Goal: Task Accomplishment & Management: Manage account settings

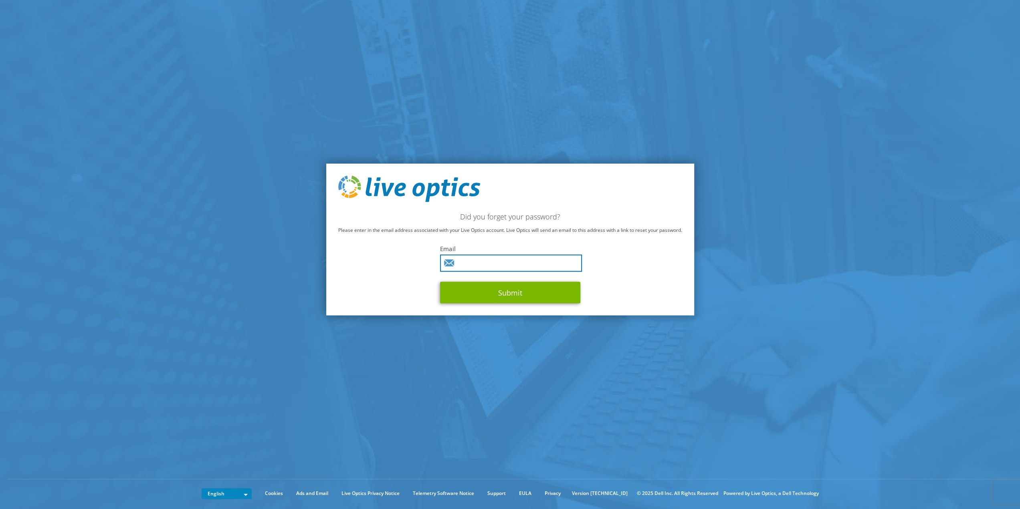
click at [499, 261] on input "text" at bounding box center [511, 263] width 142 height 17
type input "pnowak@caci.co.uk"
click at [518, 288] on button "Submit" at bounding box center [510, 293] width 140 height 22
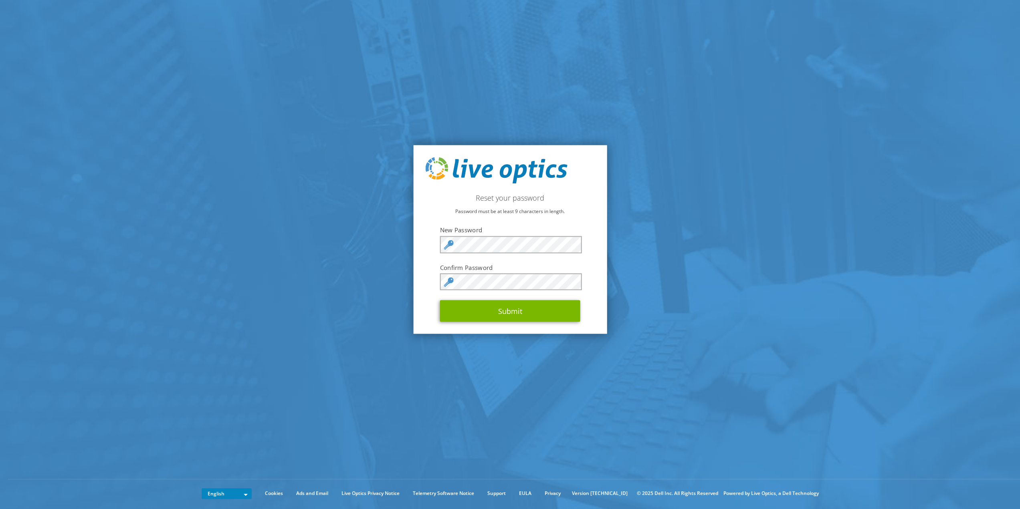
click at [595, 275] on div "Reset your password Password must be at least 9 characters in length. New Passw…" at bounding box center [510, 239] width 194 height 189
click at [532, 316] on button "Submit" at bounding box center [510, 312] width 140 height 22
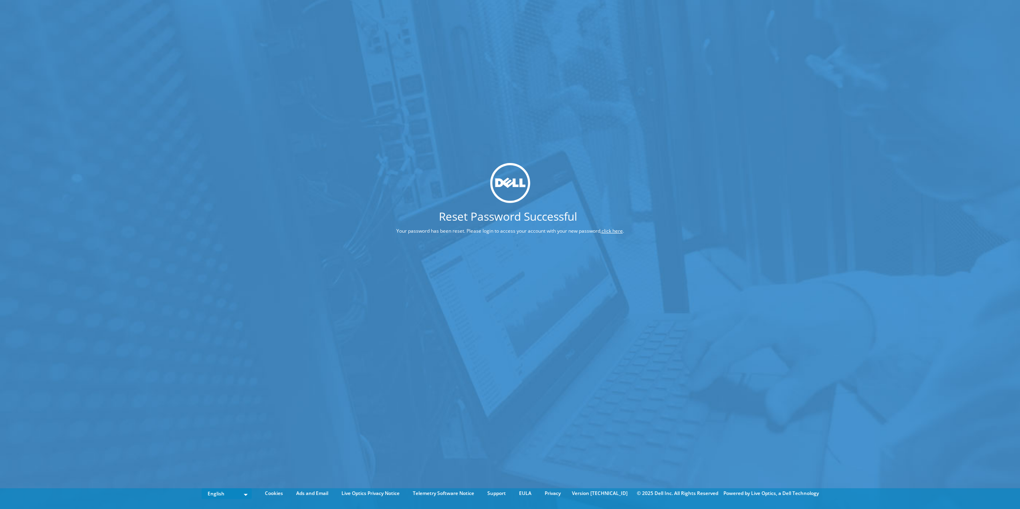
click at [612, 232] on link "click here" at bounding box center [612, 231] width 21 height 7
